Goal: Information Seeking & Learning: Learn about a topic

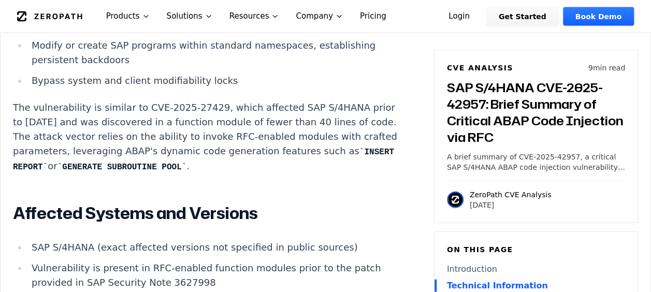
scroll to position [1155, 0]
click at [355, 173] on article "Introduction Attackers leveraging SAP S/4HANA code injection flaws have demonst…" at bounding box center [217, 171] width 409 height 1225
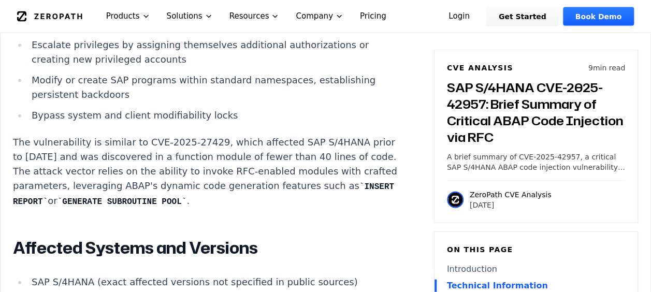
scroll to position [1103, 0]
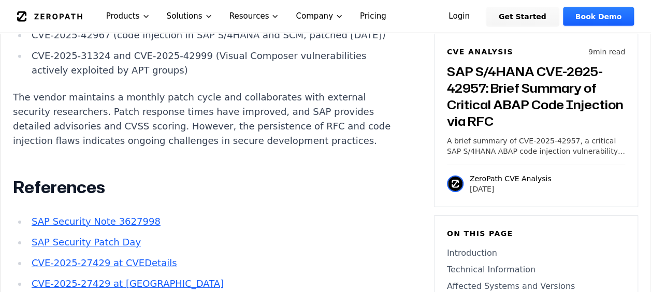
scroll to position [1605, 0]
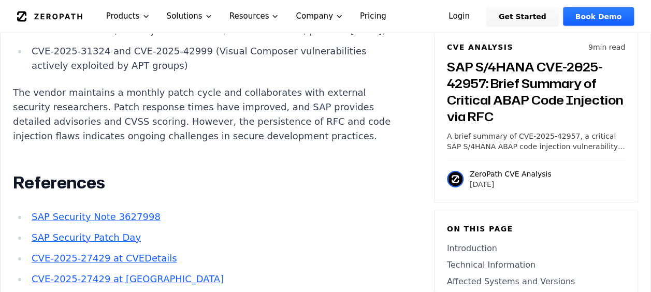
click at [337, 238] on ul "SAP Security Note 3627998 SAP Security Patch Day CVE-2025-27429 at CVEDetails C…" at bounding box center [205, 269] width 385 height 118
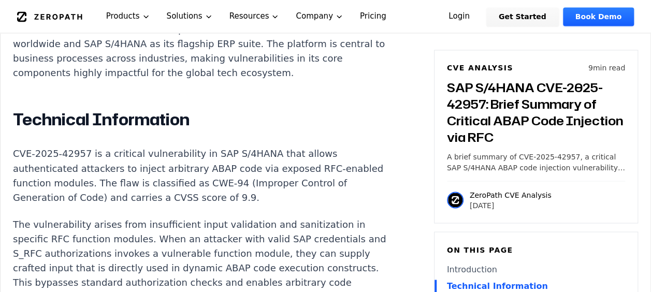
scroll to position [866, 0]
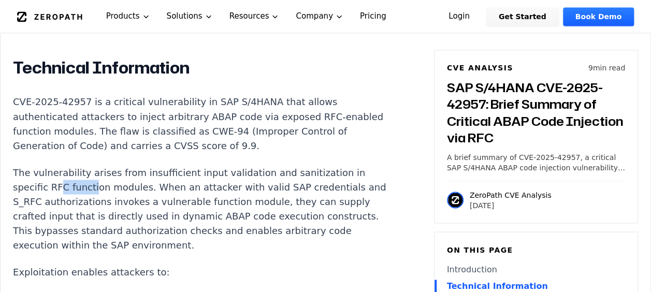
drag, startPoint x: 54, startPoint y: 168, endPoint x: 89, endPoint y: 168, distance: 35.2
click at [89, 168] on p "The vulnerability arises from insufficient input validation and sanitization in…" at bounding box center [205, 208] width 385 height 87
drag, startPoint x: 89, startPoint y: 168, endPoint x: 205, endPoint y: 173, distance: 116.1
click at [205, 173] on p "The vulnerability arises from insufficient input validation and sanitization in…" at bounding box center [205, 208] width 385 height 87
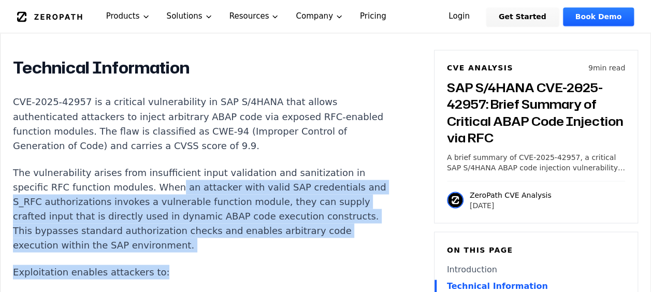
drag, startPoint x: 163, startPoint y: 171, endPoint x: 333, endPoint y: 236, distance: 182.4
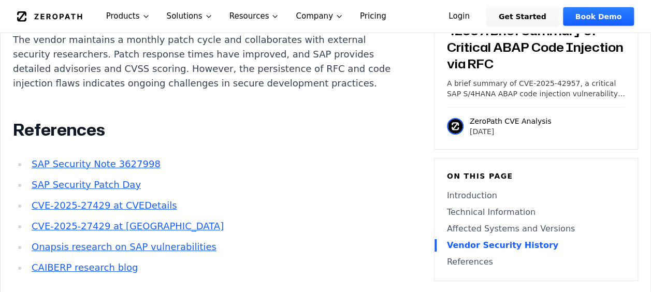
scroll to position [1674, 0]
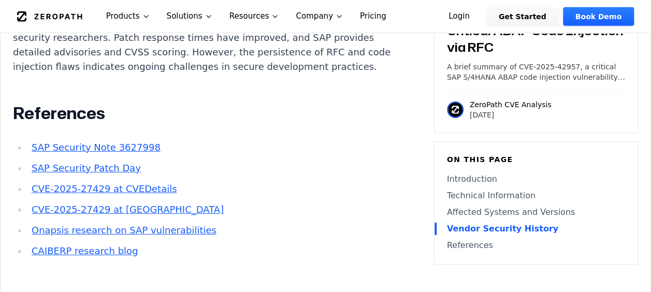
click at [485, 235] on link "Vendor Security History" at bounding box center [536, 229] width 178 height 12
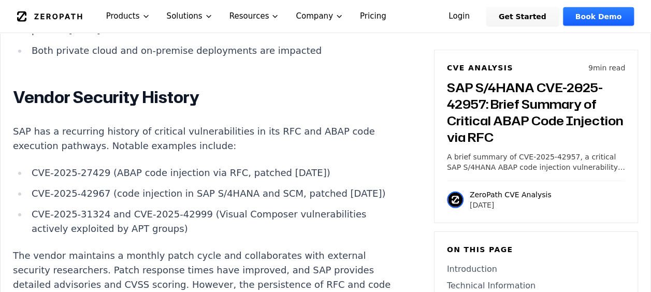
scroll to position [1458, 0]
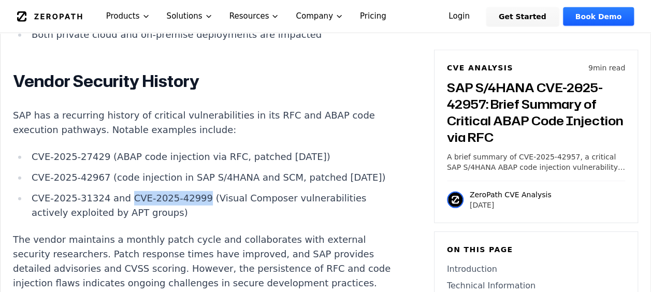
drag, startPoint x: 188, startPoint y: 194, endPoint x: 121, endPoint y: 198, distance: 68.0
click at [121, 198] on li "CVE-2025-31324 and CVE-2025-42999 (Visual Composer vulnerabilities actively exp…" at bounding box center [212, 205] width 371 height 29
copy li "CVE-2025-42999"
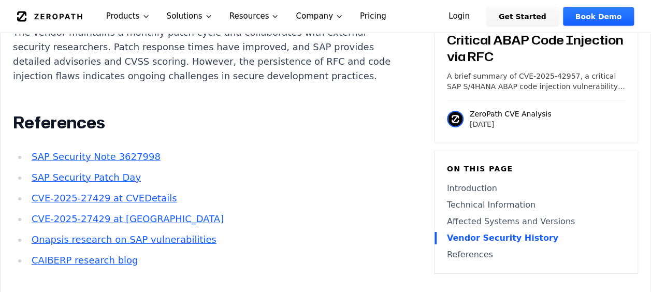
scroll to position [1666, 0]
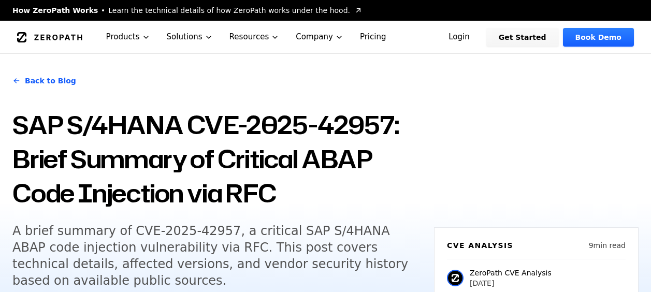
scroll to position [1103, 0]
